Goal: Information Seeking & Learning: Find specific fact

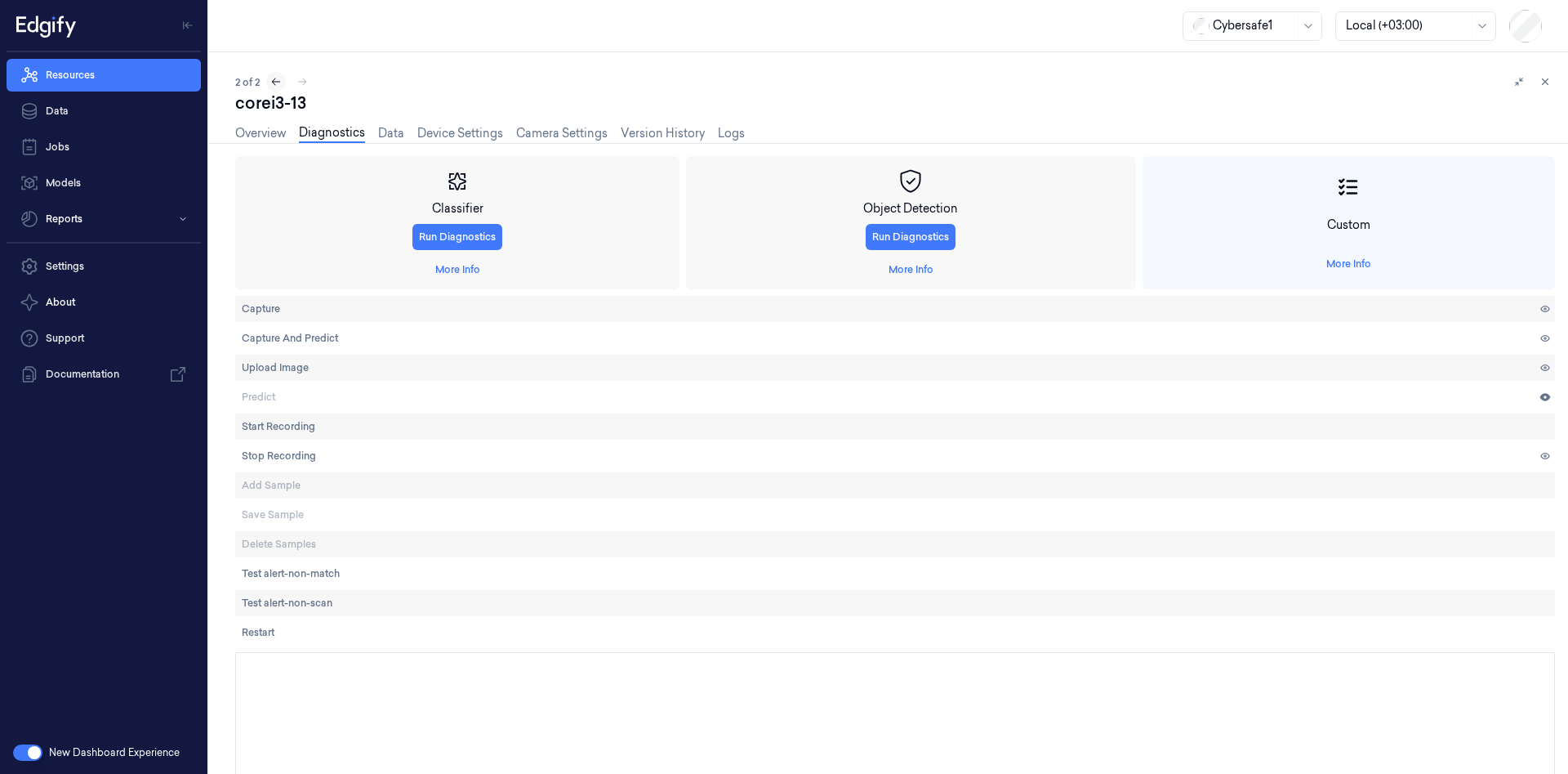
click at [276, 81] on icon at bounding box center [276, 81] width 11 height 11
click at [263, 132] on link "Overview" at bounding box center [261, 134] width 51 height 19
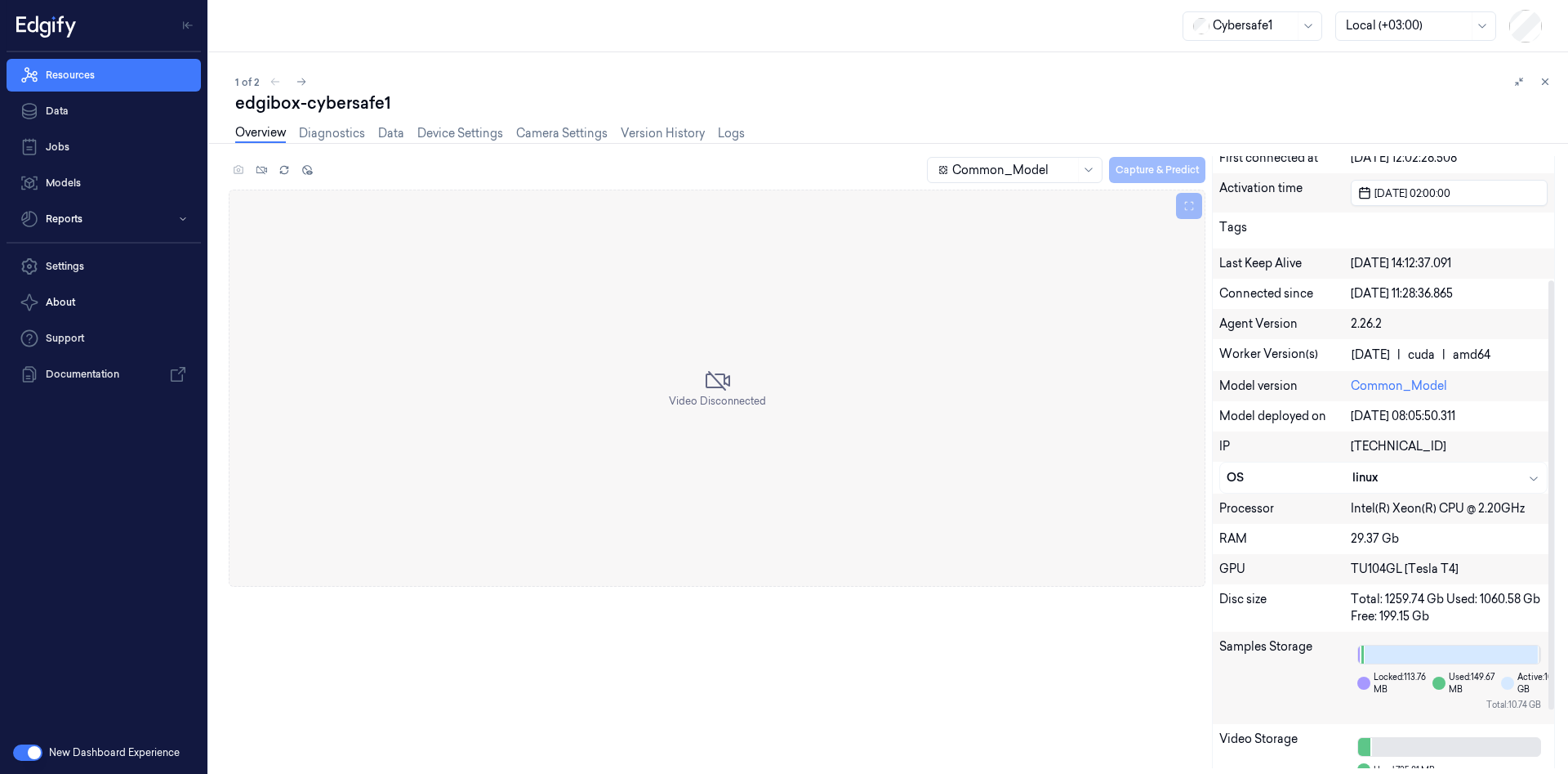
scroll to position [259, 0]
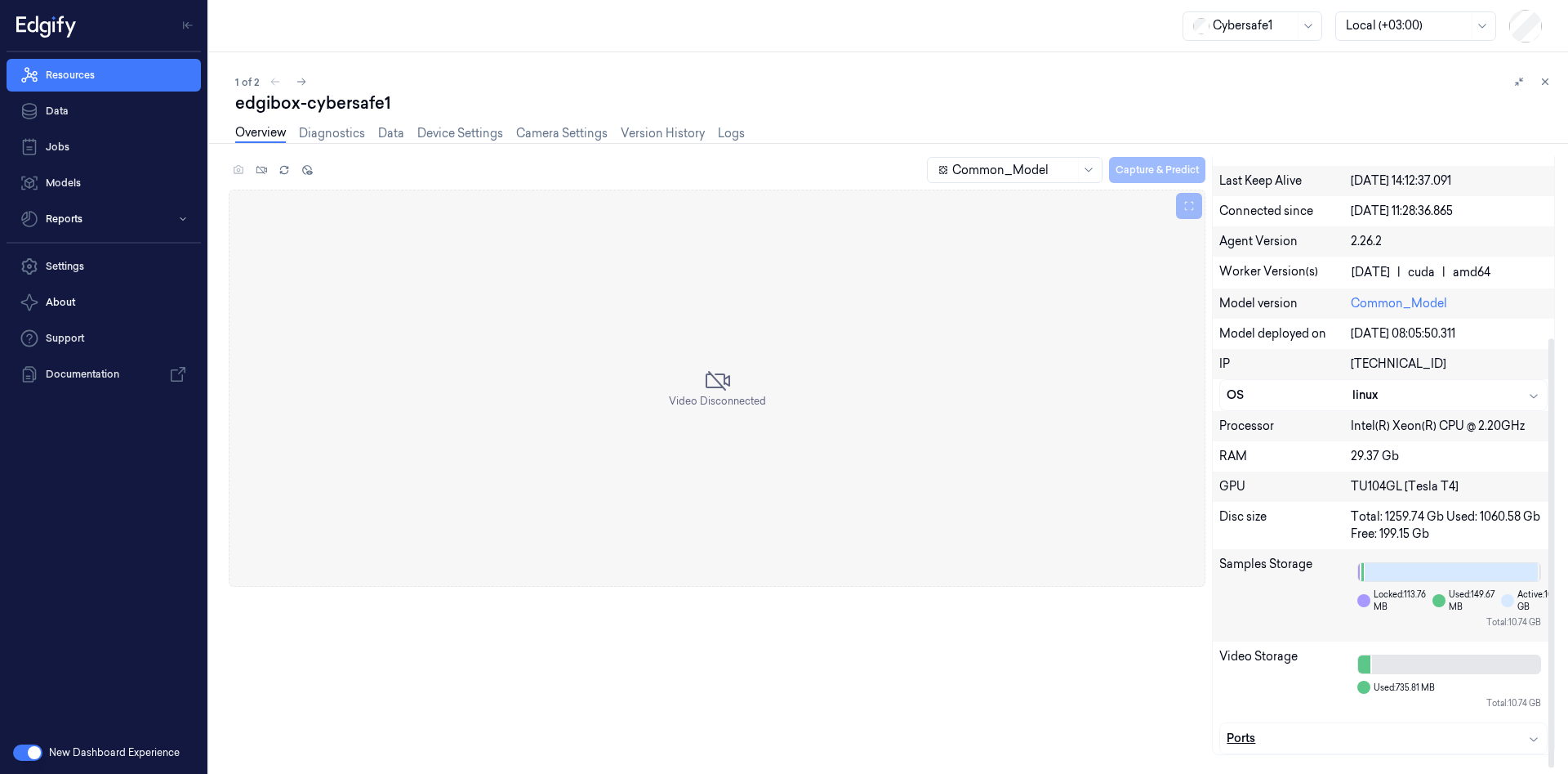
click at [1347, 738] on div "Ports" at bounding box center [1383, 738] width 314 height 17
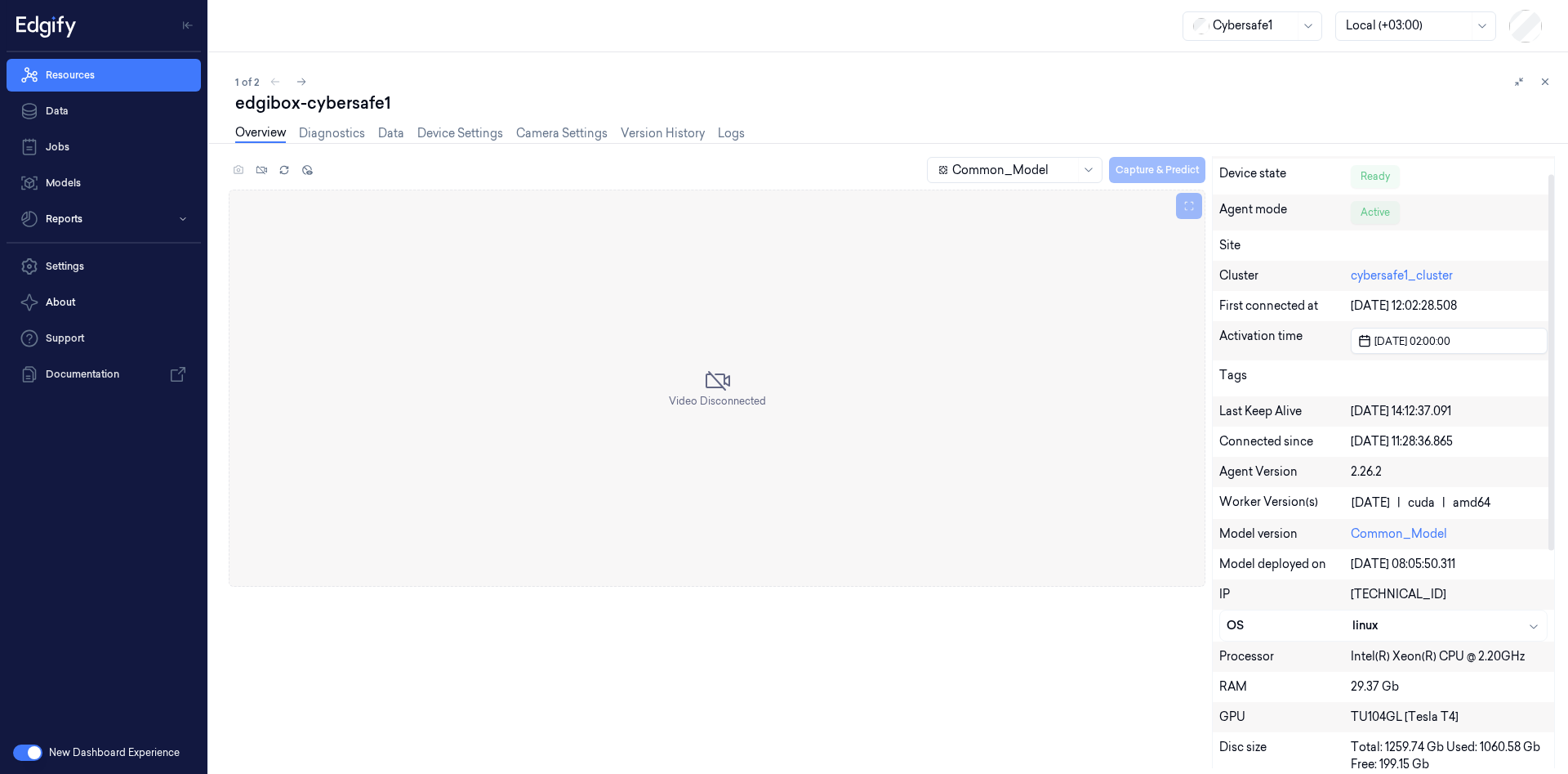
scroll to position [0, 0]
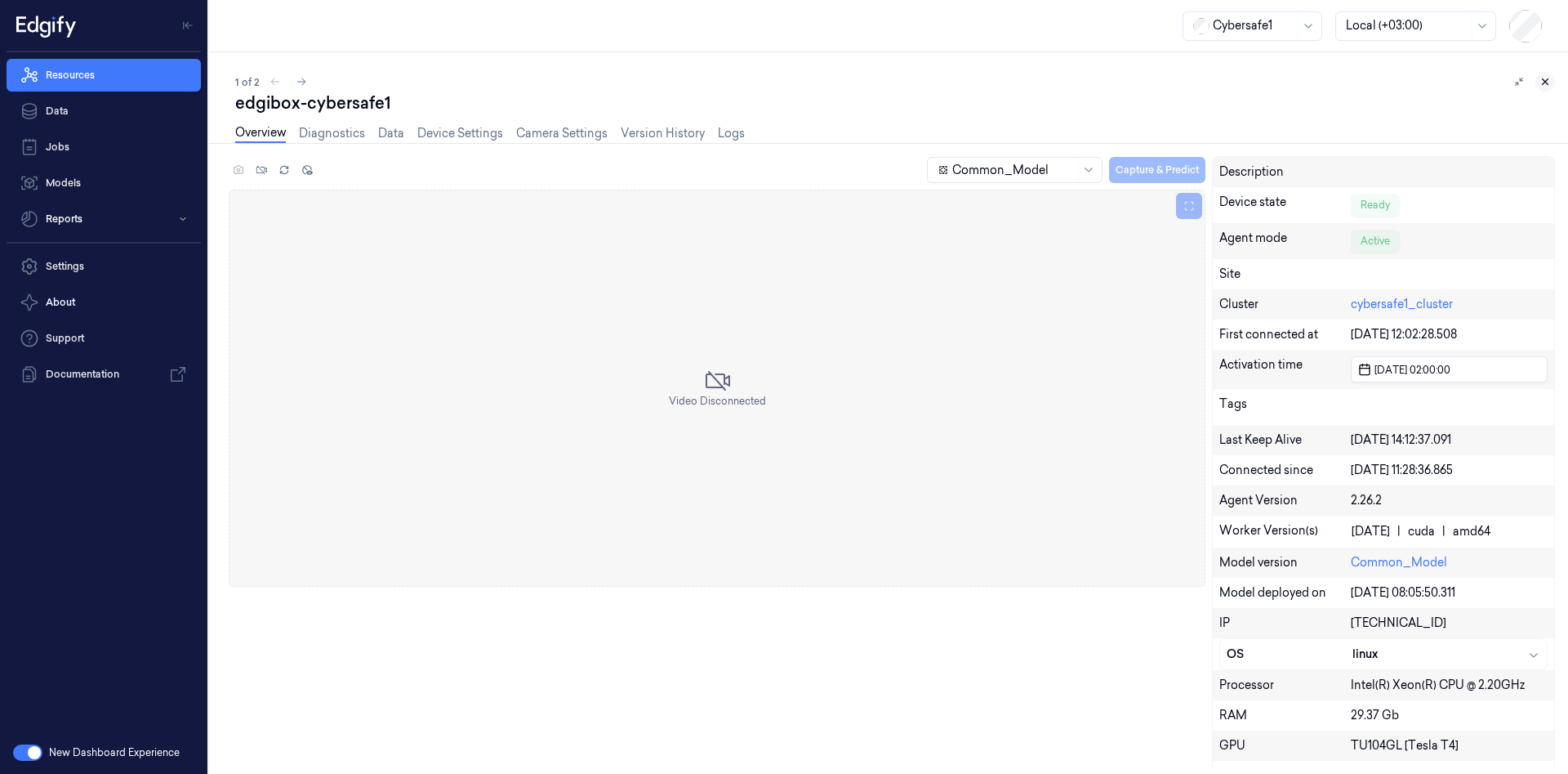
click at [1551, 84] on button at bounding box center [1544, 81] width 19 height 19
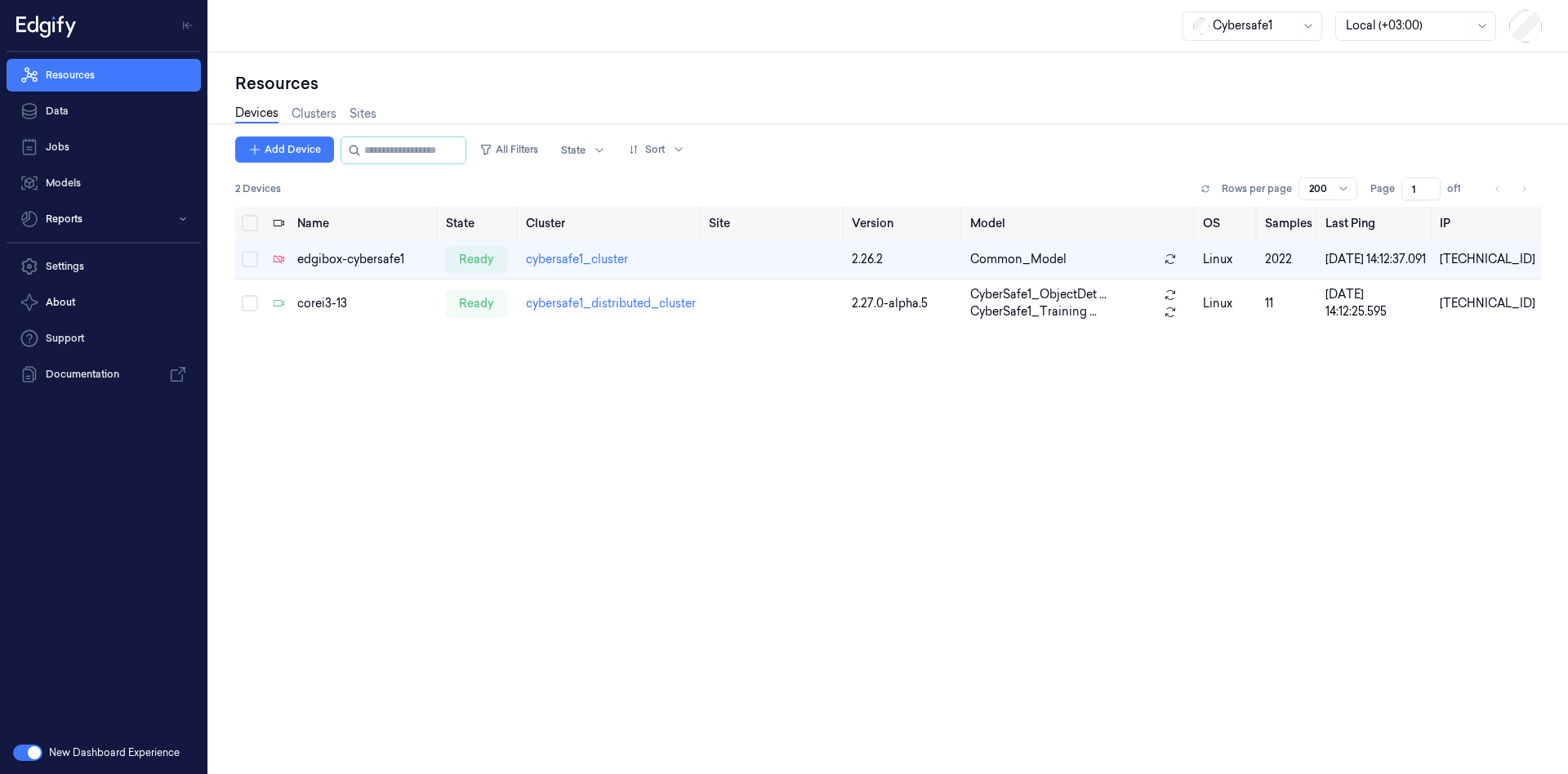
scroll to position [0, 6]
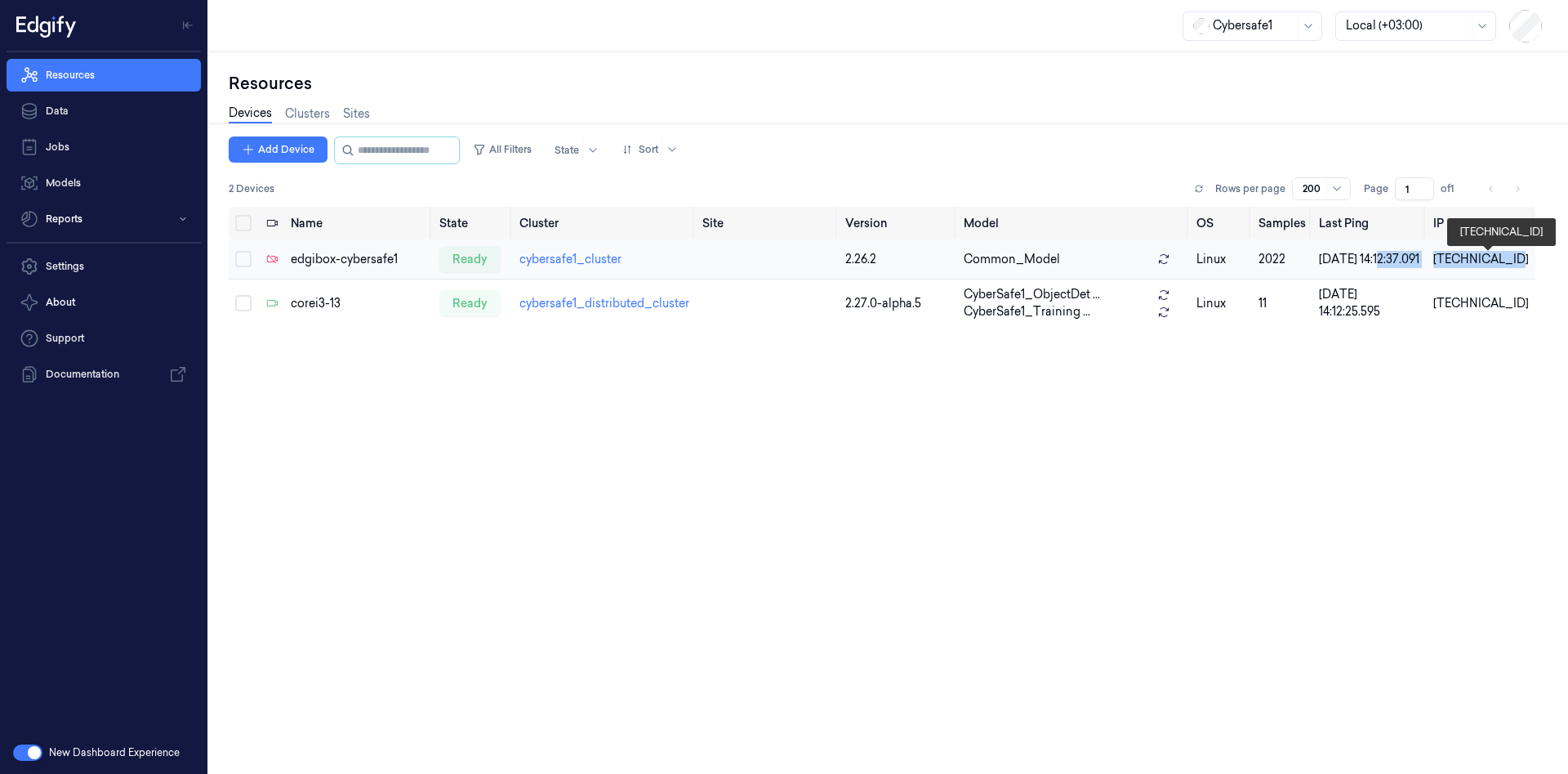
drag, startPoint x: 1435, startPoint y: 261, endPoint x: 1519, endPoint y: 264, distance: 84.1
click at [1523, 264] on tr "edgibox-cybersafe1 ready cybersafe1_cluster 2.26.2 Common_Model linux 2022 27/0…" at bounding box center [882, 259] width 1306 height 40
click at [1512, 264] on div "35.221.30.181" at bounding box center [1481, 259] width 96 height 17
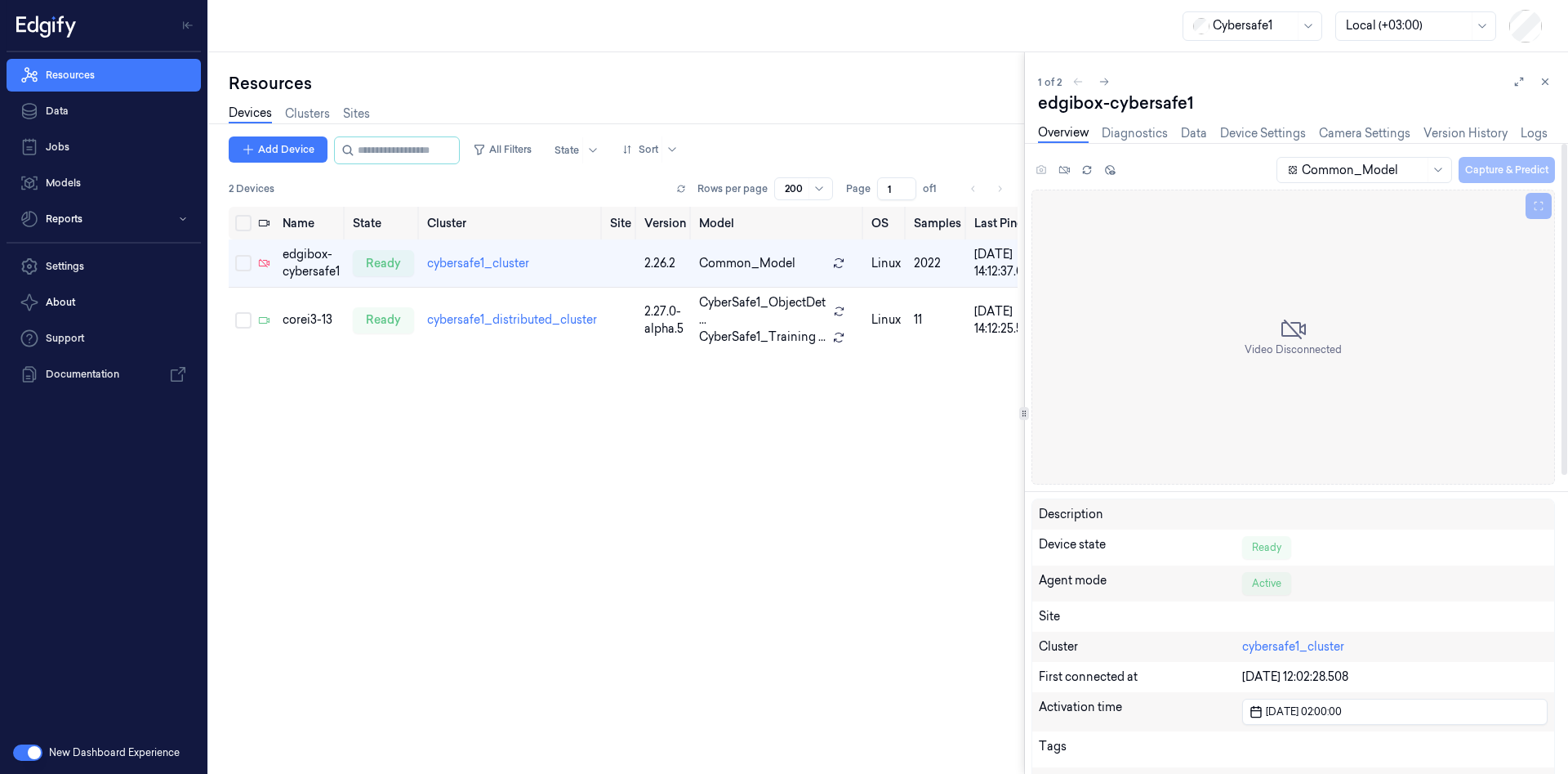
drag, startPoint x: 879, startPoint y: 590, endPoint x: 907, endPoint y: 546, distance: 52.2
click at [879, 589] on div "Name State Cluster Site Version Model OS Samples Last Ping IP edgibox-cybersafe…" at bounding box center [623, 483] width 789 height 554
drag, startPoint x: 862, startPoint y: 480, endPoint x: 998, endPoint y: 406, distance: 154.8
click at [869, 478] on div "Name State Cluster Site Version Model OS Samples Last Ping IP edgibox-cybersafe…" at bounding box center [623, 483] width 789 height 554
click at [1551, 84] on button at bounding box center [1544, 81] width 19 height 19
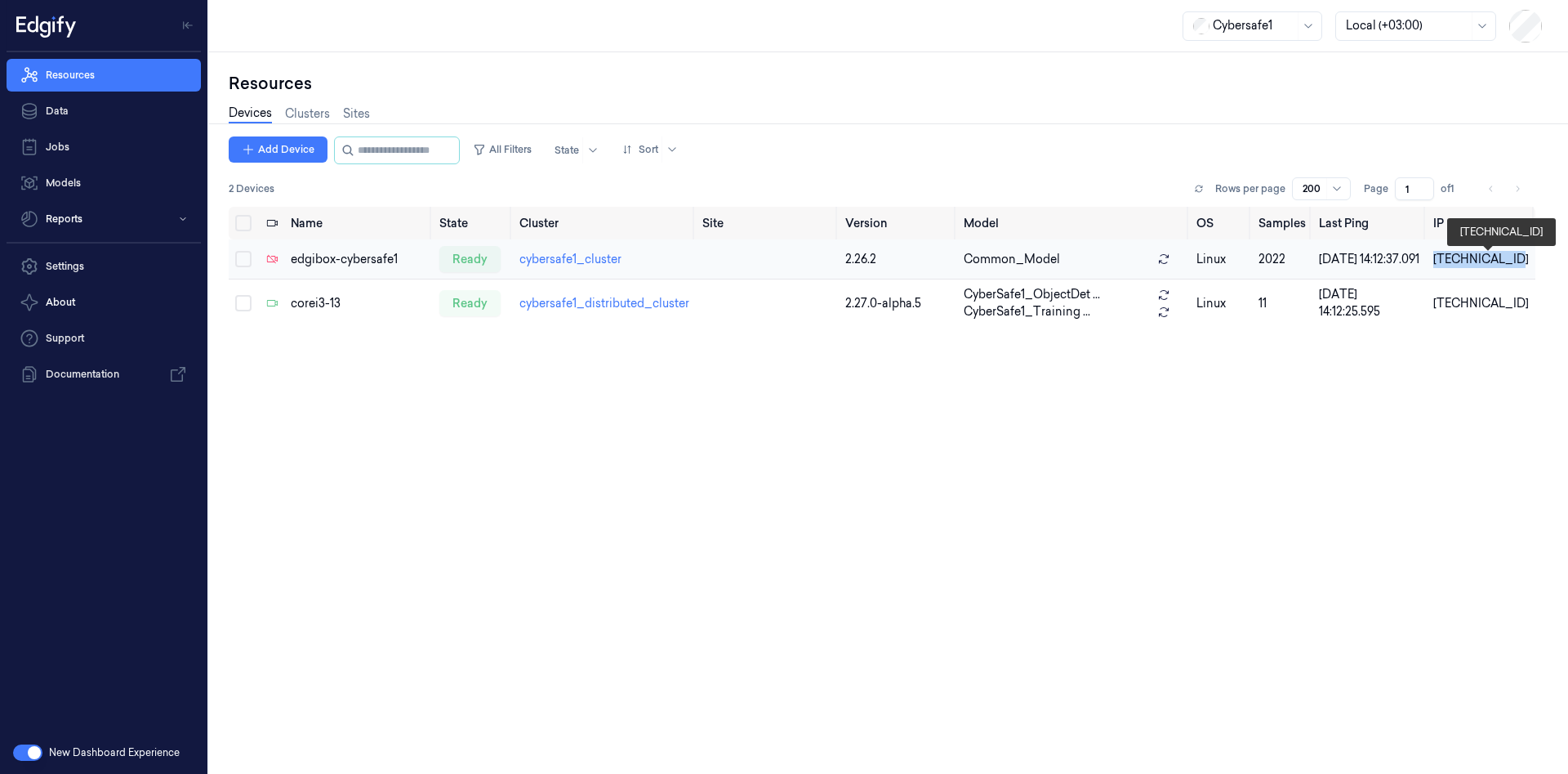
drag, startPoint x: 1446, startPoint y: 266, endPoint x: 1516, endPoint y: 270, distance: 70.1
click at [1516, 270] on td "35.221.30.181" at bounding box center [1481, 259] width 109 height 40
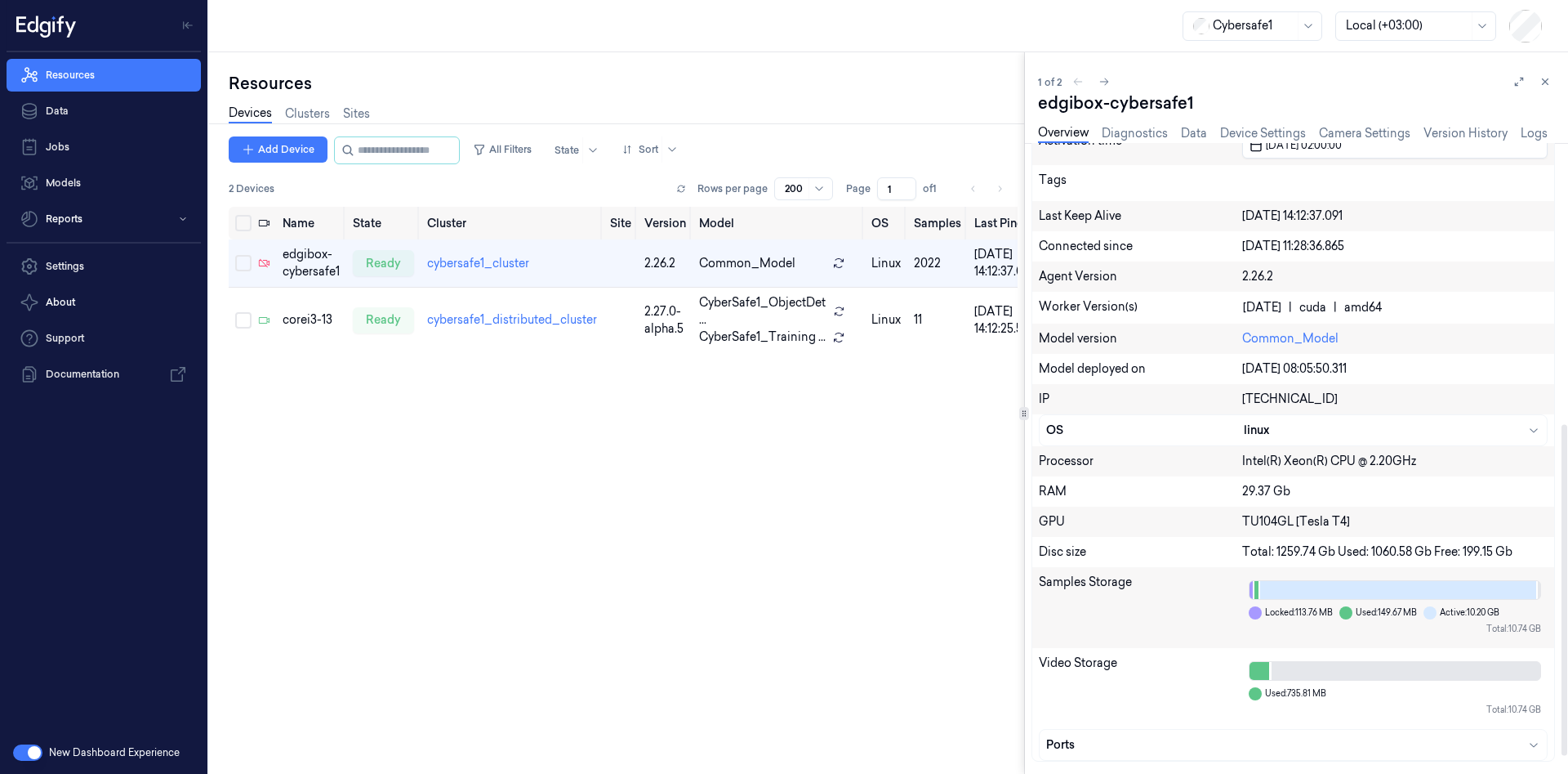
scroll to position [567, 0]
click at [882, 593] on div "Name State Cluster Site Version Model OS Samples Last Ping IP edgibox-cybersafe…" at bounding box center [623, 483] width 789 height 554
click at [1547, 77] on icon at bounding box center [1544, 81] width 11 height 11
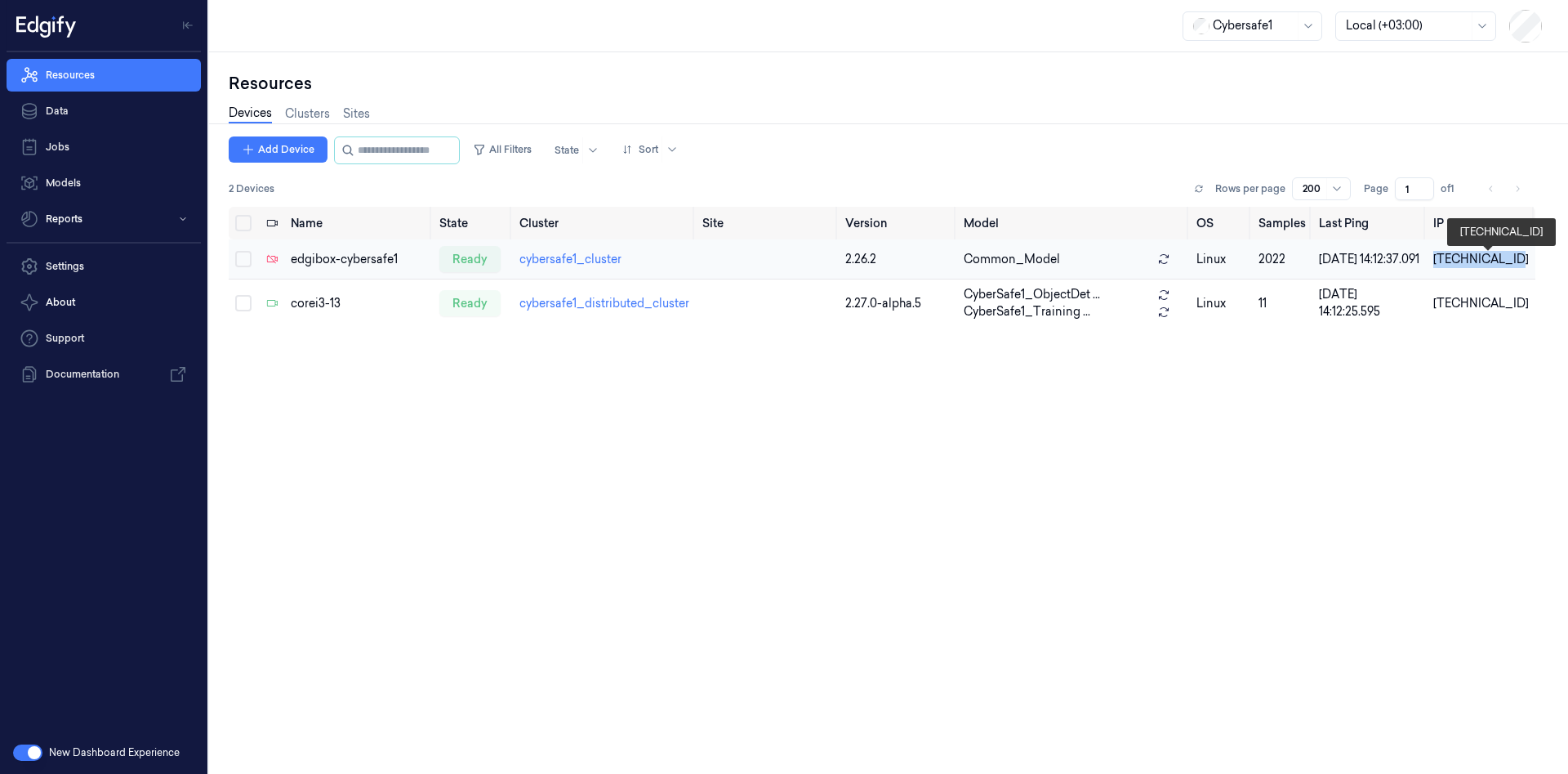
copy div "35.221.30.181"
drag, startPoint x: 1511, startPoint y: 266, endPoint x: 1449, endPoint y: 259, distance: 62.4
click at [1449, 259] on div "35.221.30.181" at bounding box center [1481, 259] width 96 height 17
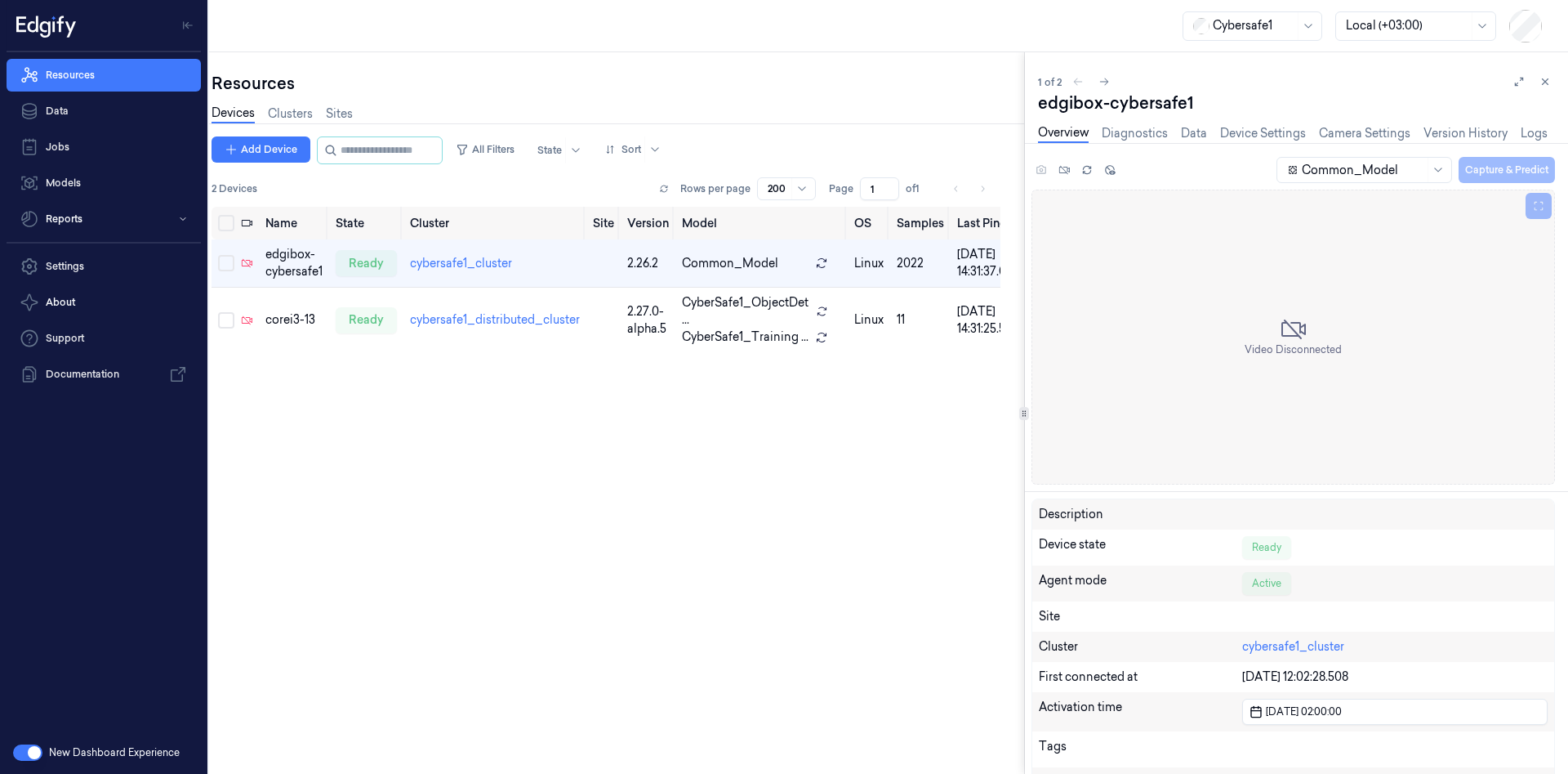
scroll to position [0, 26]
